Goal: Task Accomplishment & Management: Manage account settings

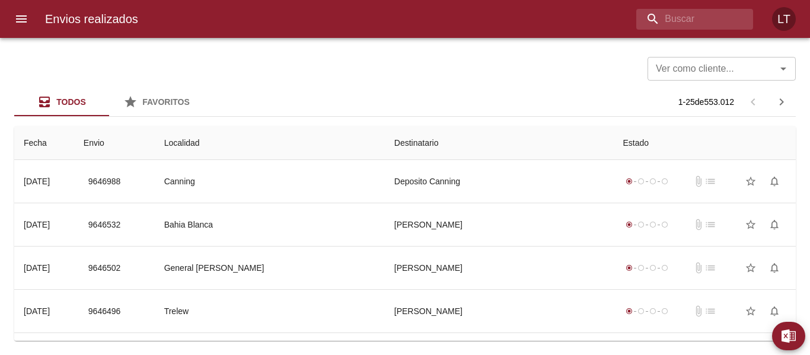
click at [20, 25] on icon "menu" at bounding box center [21, 19] width 14 height 14
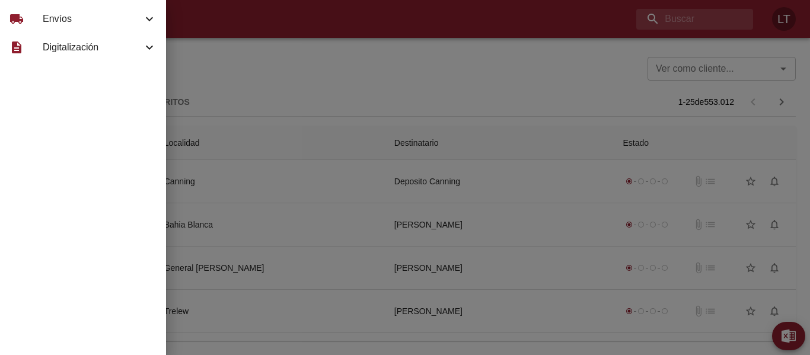
click at [43, 23] on span "Envíos" at bounding box center [93, 19] width 100 height 14
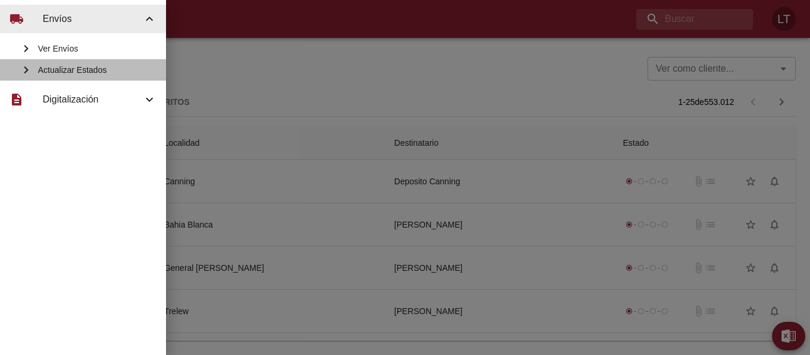
click at [67, 64] on span "Actualizar Estados" at bounding box center [97, 70] width 119 height 12
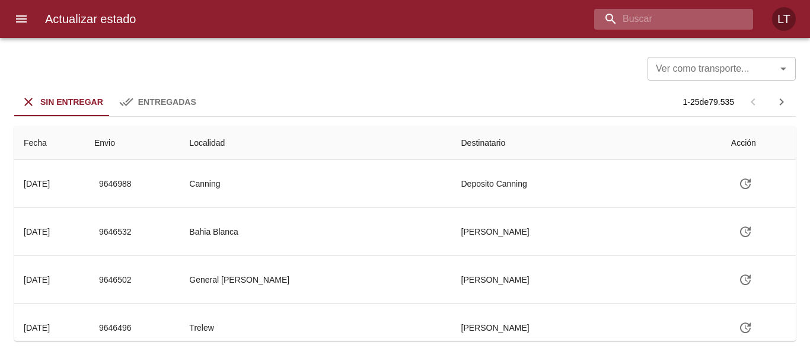
click at [689, 20] on input "buscar" at bounding box center [663, 19] width 139 height 21
type input "9616829"
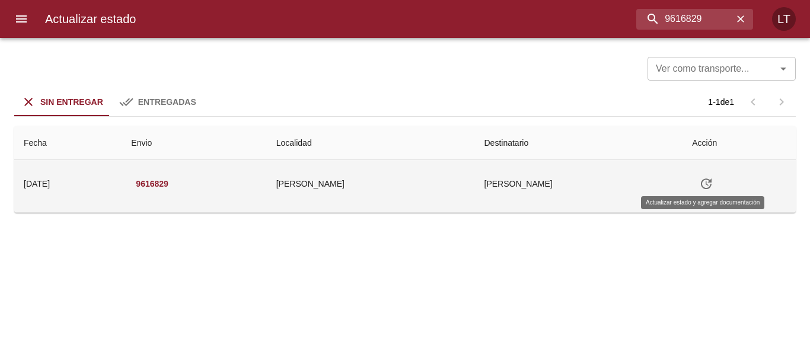
click at [707, 187] on icon "Tabla de envíos del cliente" at bounding box center [706, 184] width 14 height 14
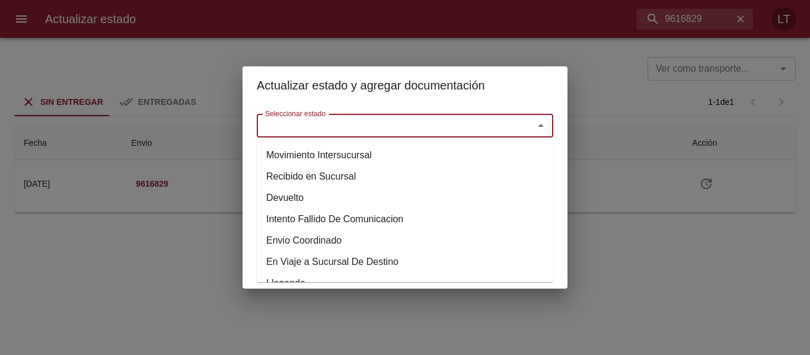
click at [371, 127] on input "Seleccionar estado" at bounding box center [387, 125] width 254 height 17
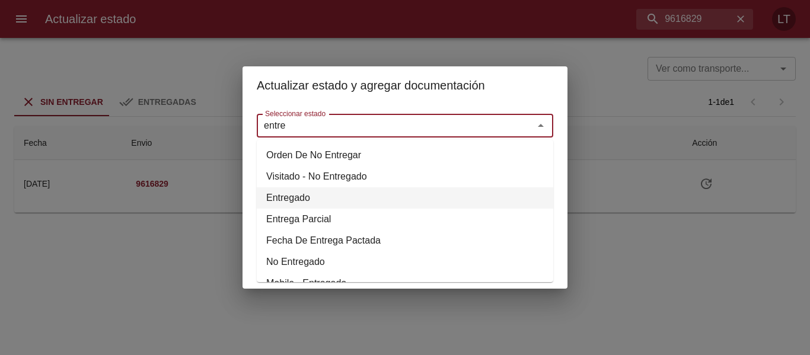
click at [306, 198] on li "Entregado" at bounding box center [405, 197] width 296 height 21
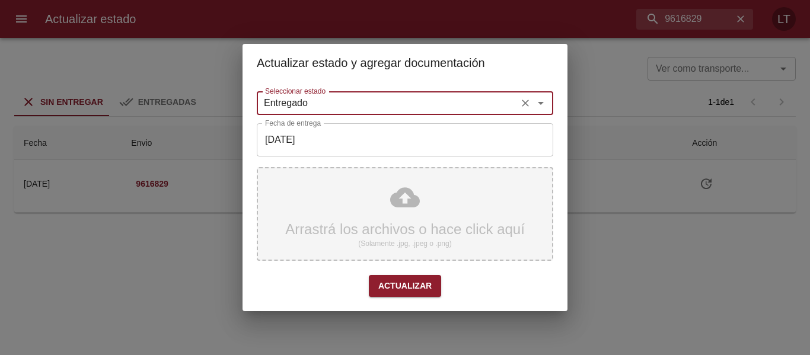
type input "Entregado"
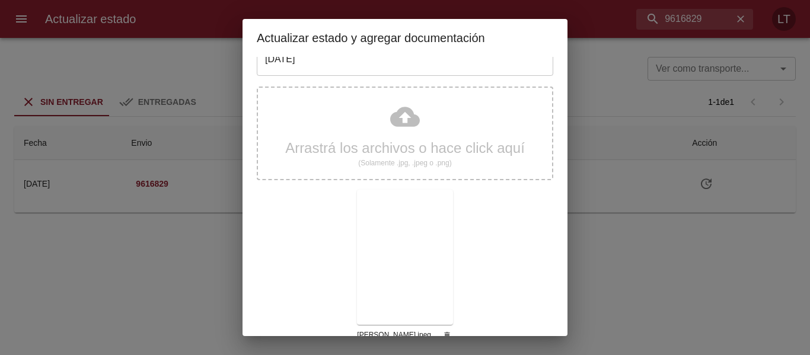
scroll to position [111, 0]
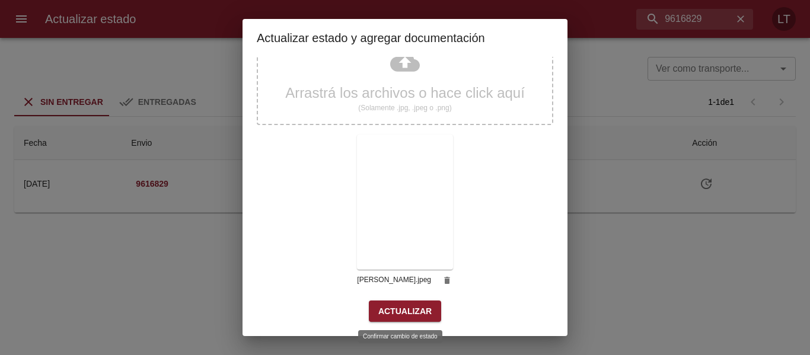
click at [418, 307] on span "Actualizar" at bounding box center [404, 311] width 53 height 15
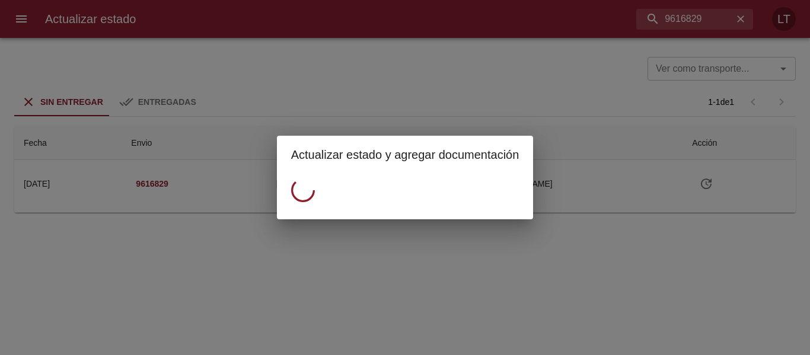
scroll to position [0, 0]
click at [679, 18] on div "Actualizar estado y agregar documentación" at bounding box center [405, 177] width 810 height 355
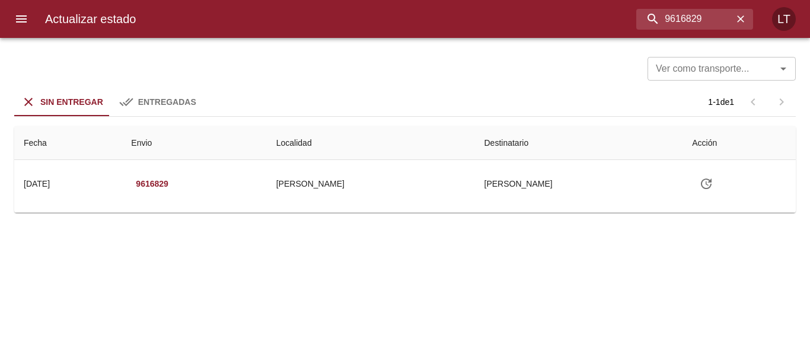
click at [679, 18] on div "Actualizar estado y agregar documentación" at bounding box center [405, 177] width 810 height 355
click at [679, 18] on input "9616829" at bounding box center [663, 19] width 139 height 21
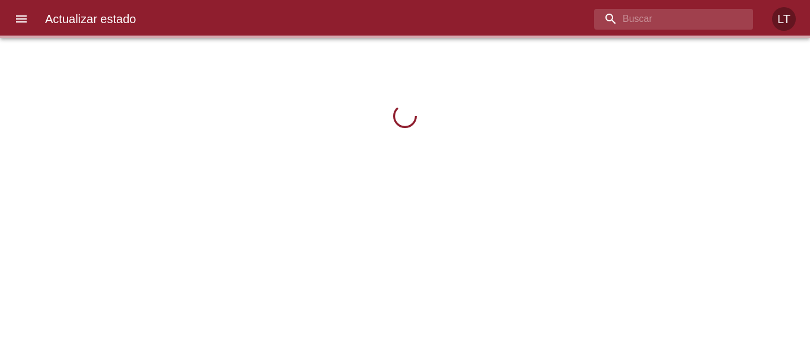
click at [700, 20] on input "buscar" at bounding box center [663, 19] width 139 height 21
paste input "9616829"
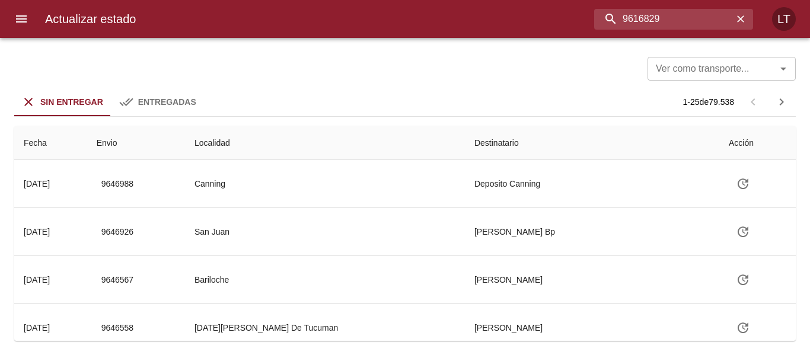
type input "9616829"
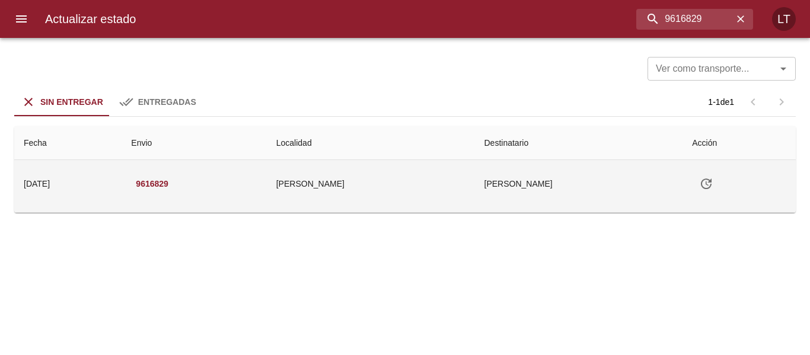
click at [704, 177] on icon "Tabla de envíos del cliente" at bounding box center [706, 184] width 14 height 14
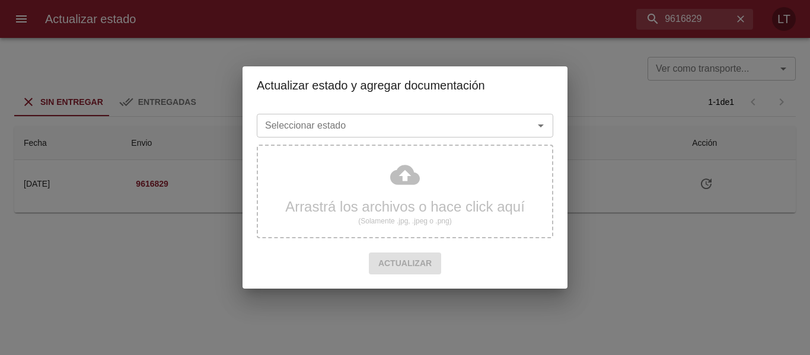
click at [363, 123] on input "Seleccionar estado" at bounding box center [387, 125] width 254 height 17
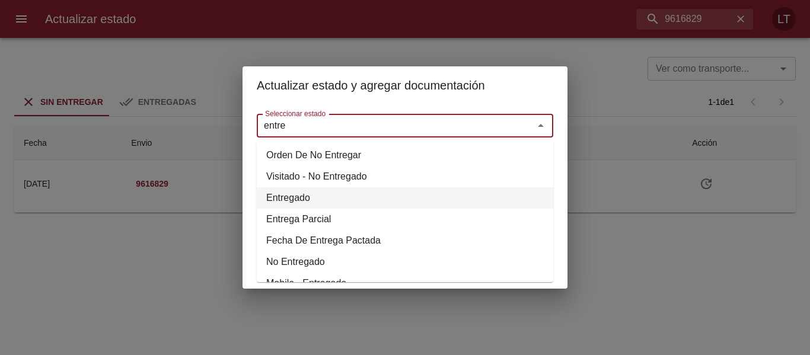
click at [287, 197] on li "Entregado" at bounding box center [405, 197] width 296 height 21
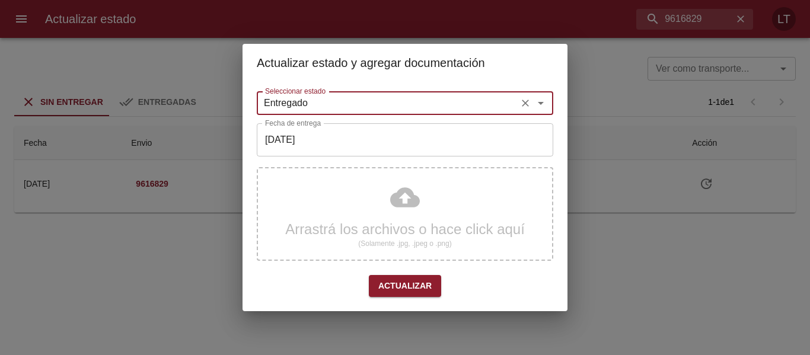
type input "Entregado"
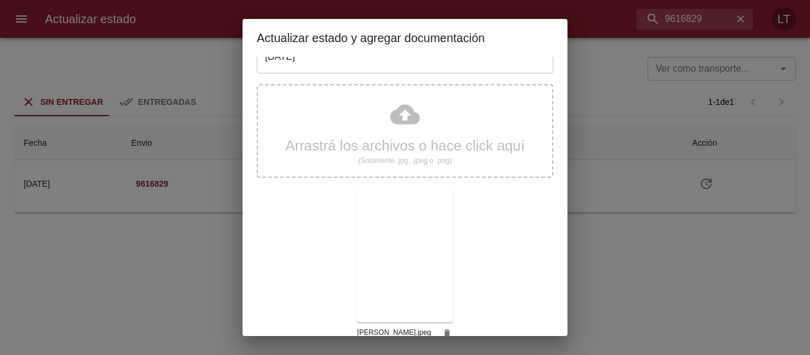
scroll to position [111, 0]
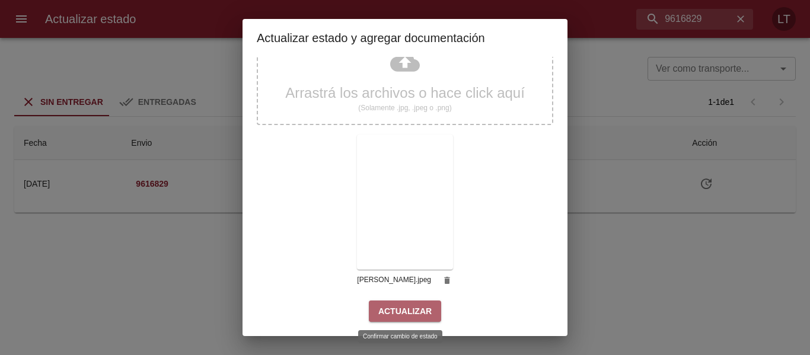
click at [424, 314] on span "Actualizar" at bounding box center [404, 311] width 53 height 15
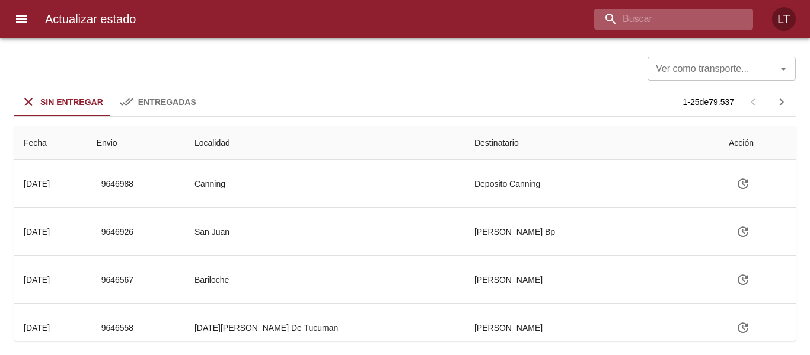
click at [669, 23] on input "buscar" at bounding box center [663, 19] width 139 height 21
type input "9606705"
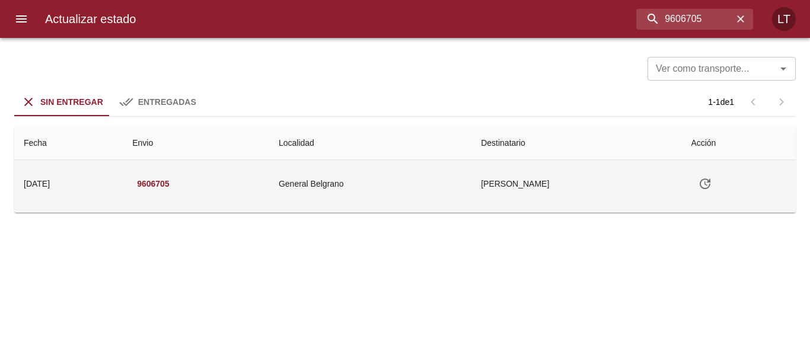
click at [712, 181] on icon "Tabla de envíos del cliente" at bounding box center [705, 184] width 14 height 14
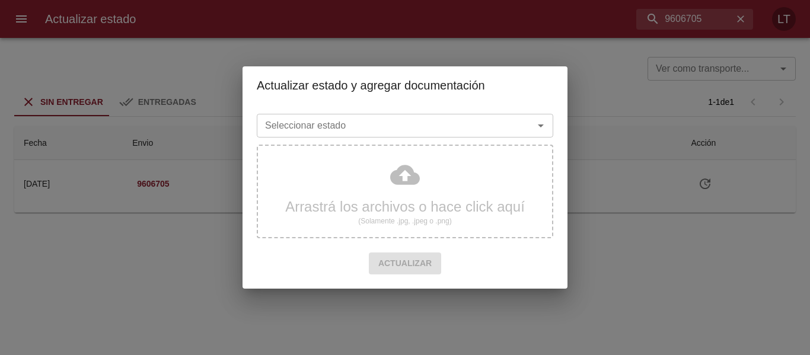
click at [337, 130] on input "Seleccionar estado" at bounding box center [387, 125] width 254 height 17
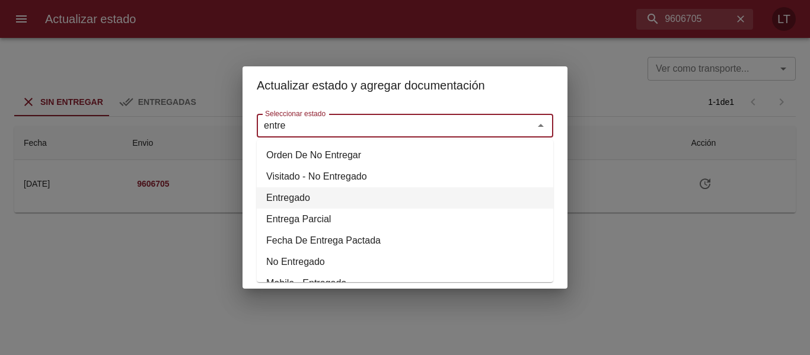
click at [277, 196] on li "Entregado" at bounding box center [405, 197] width 296 height 21
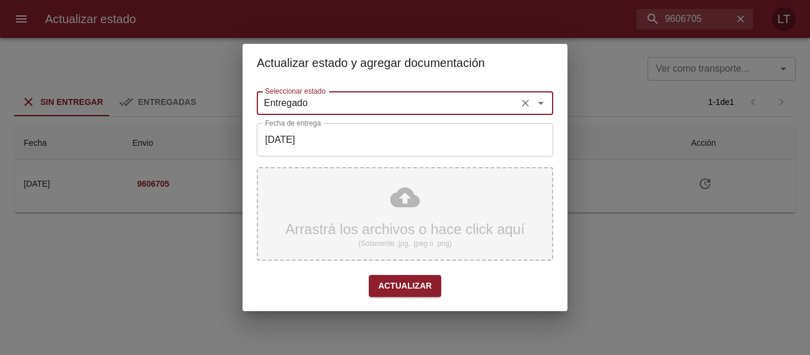
type input "Entregado"
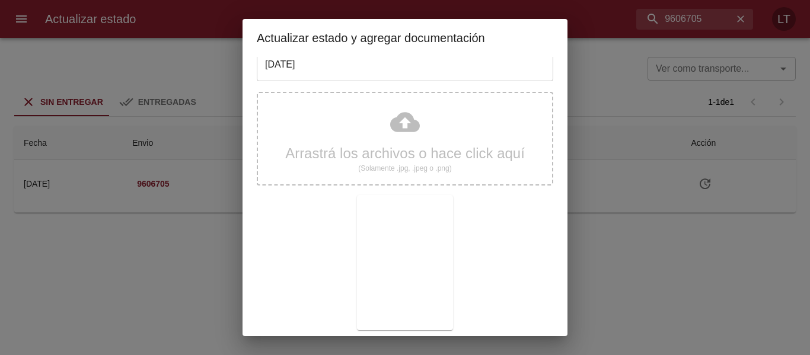
scroll to position [111, 0]
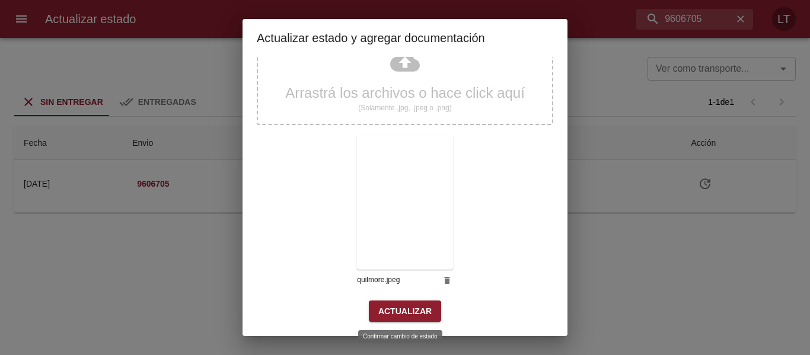
click at [414, 320] on button "Actualizar" at bounding box center [405, 311] width 72 height 22
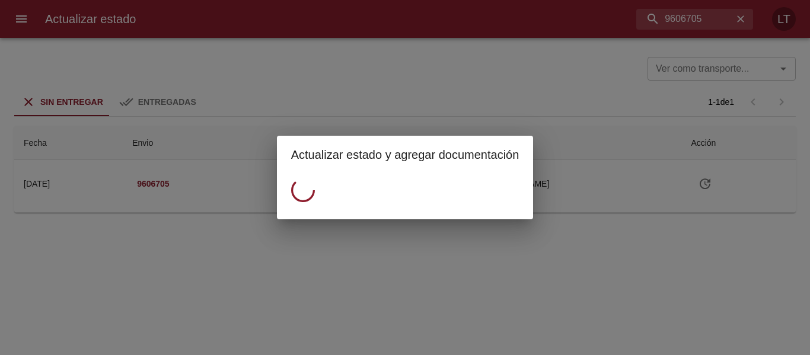
scroll to position [0, 0]
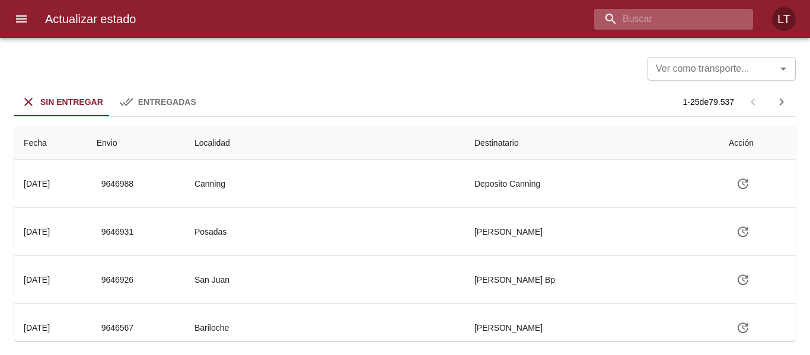
click at [663, 23] on input "buscar" at bounding box center [663, 19] width 139 height 21
type input "9616837"
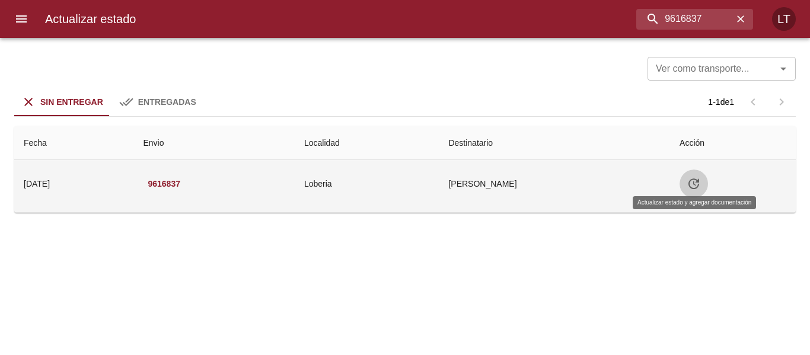
click at [696, 182] on icon "Tabla de envíos del cliente" at bounding box center [693, 184] width 14 height 14
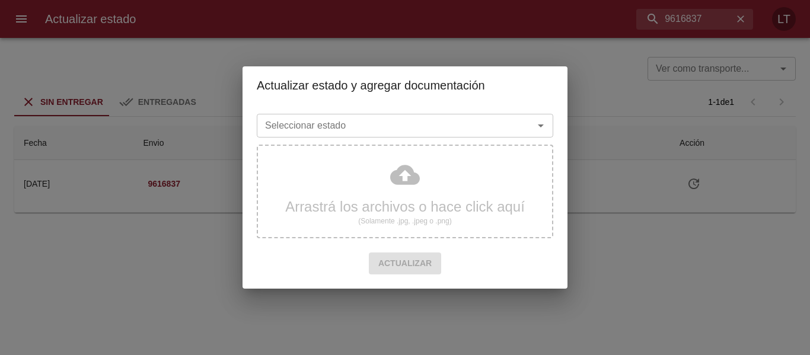
click at [421, 115] on div "Seleccionar estado" at bounding box center [405, 126] width 296 height 24
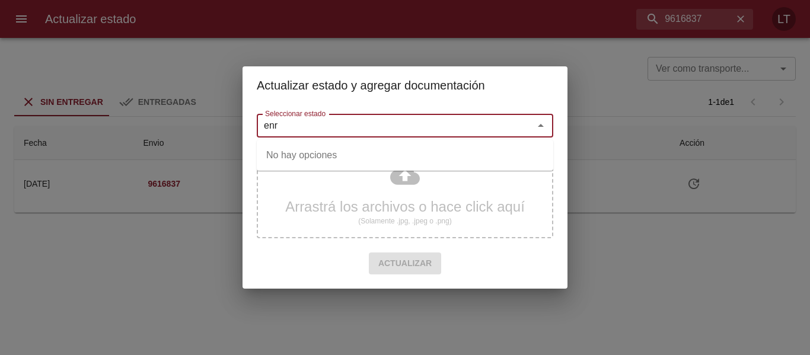
click at [351, 127] on input "enr" at bounding box center [387, 125] width 254 height 17
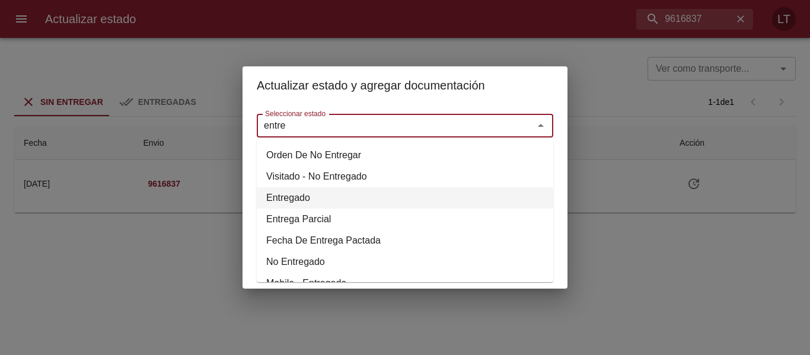
click at [290, 194] on li "Entregado" at bounding box center [405, 197] width 296 height 21
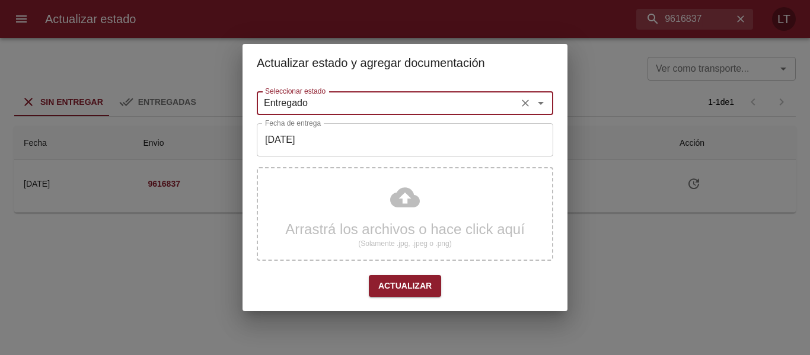
type input "Entregado"
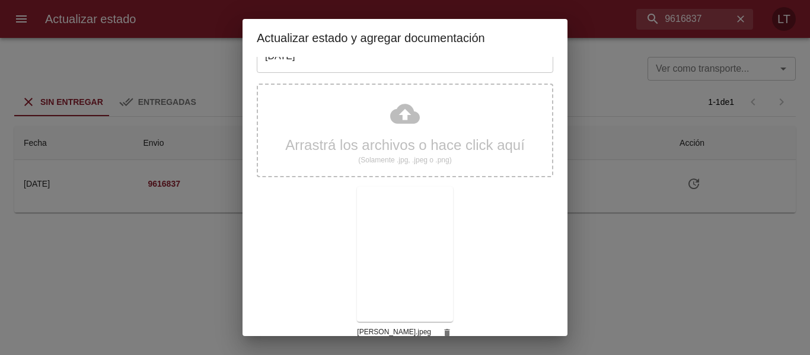
scroll to position [111, 0]
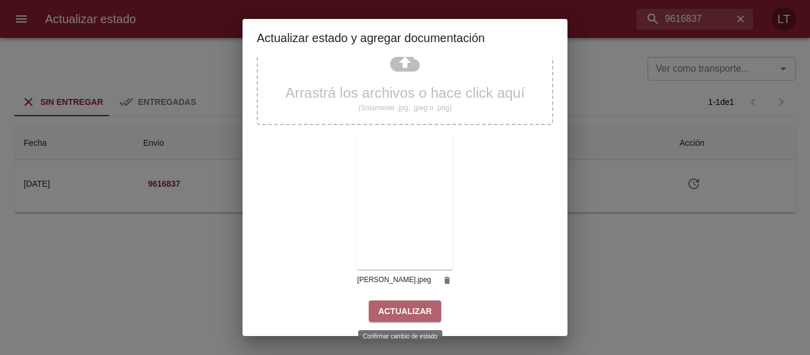
click at [422, 312] on span "Actualizar" at bounding box center [404, 311] width 53 height 15
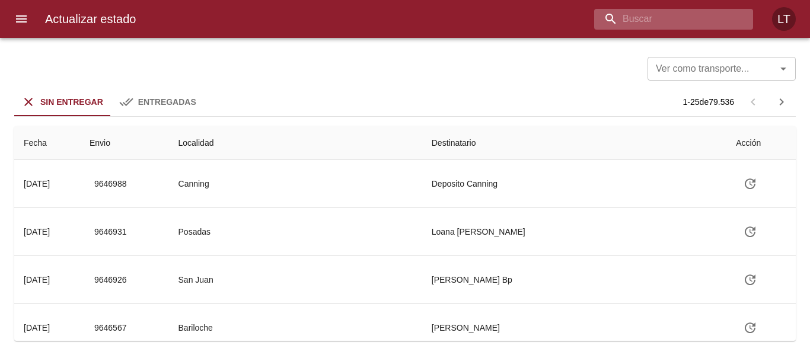
click at [677, 20] on input "buscar" at bounding box center [663, 19] width 139 height 21
type input "9614130"
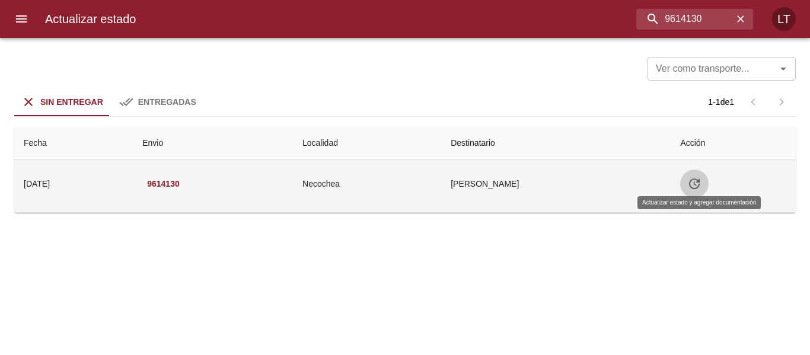
click at [698, 187] on icon "Tabla de envíos del cliente" at bounding box center [694, 184] width 14 height 14
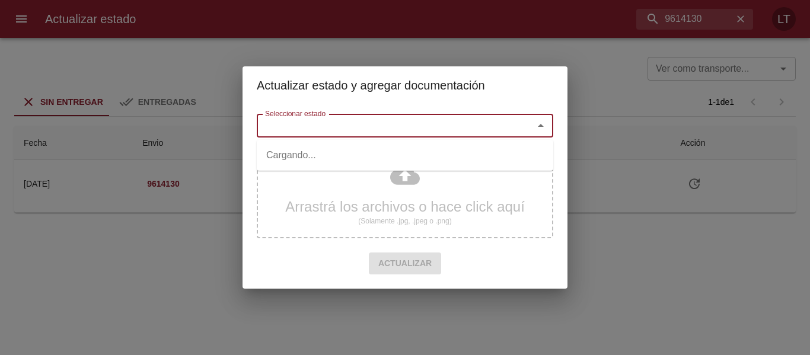
click at [441, 128] on input "Seleccionar estado" at bounding box center [387, 125] width 254 height 17
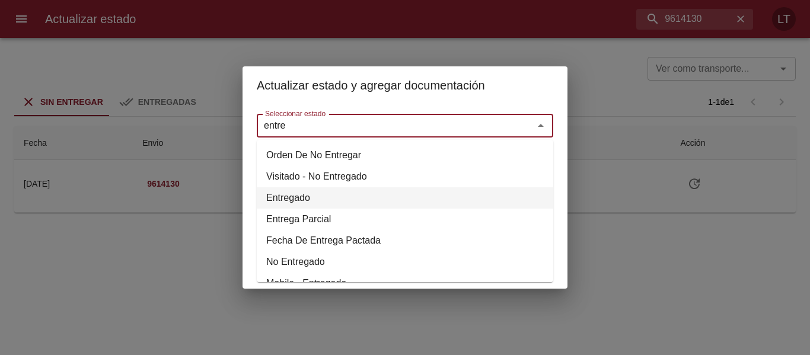
click at [273, 200] on li "Entregado" at bounding box center [405, 197] width 296 height 21
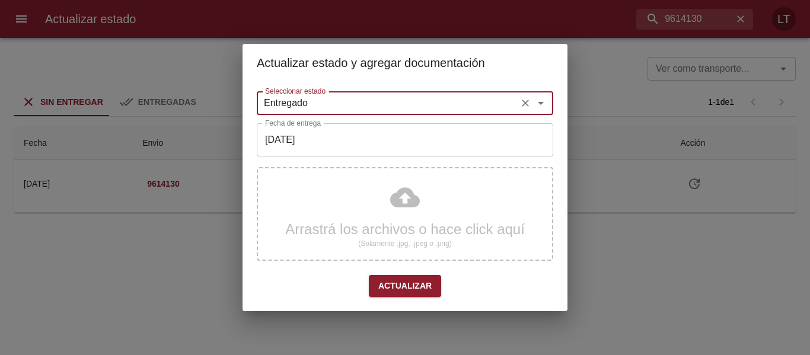
type input "Entregado"
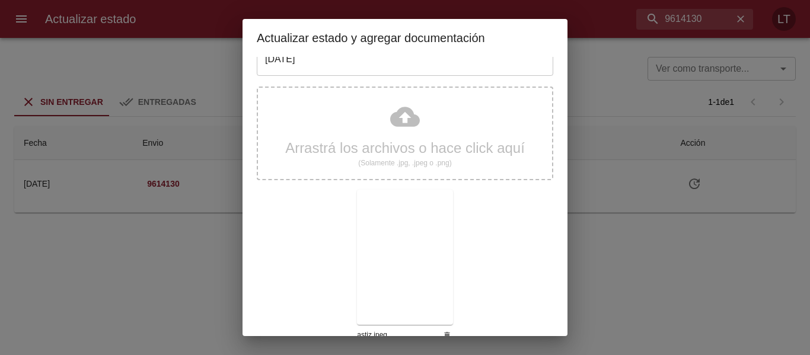
scroll to position [111, 0]
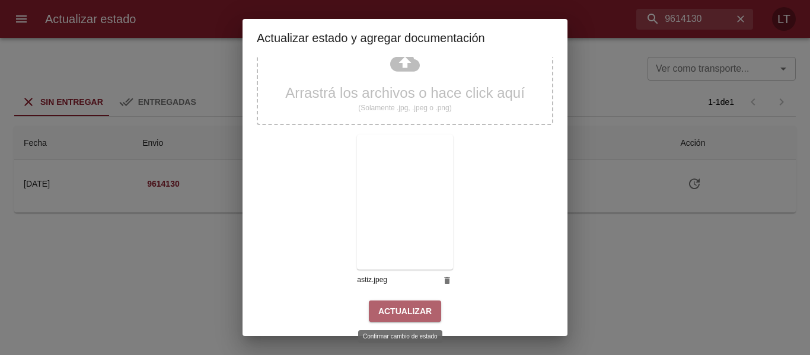
click at [418, 305] on span "Actualizar" at bounding box center [404, 311] width 53 height 15
